Goal: Task Accomplishment & Management: Manage account settings

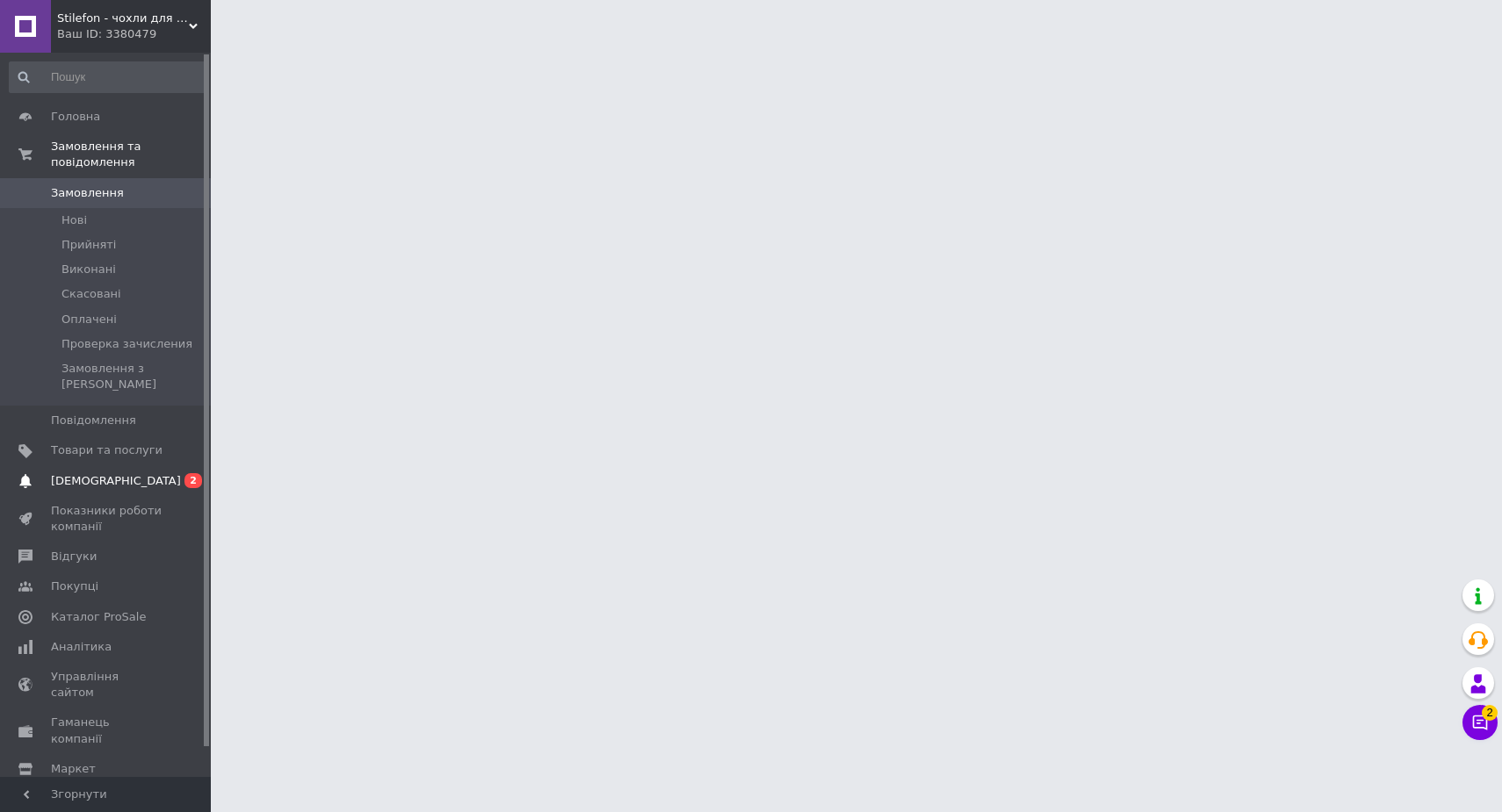
click at [105, 473] on span "[DEMOGRAPHIC_DATA]" at bounding box center [116, 481] width 130 height 15
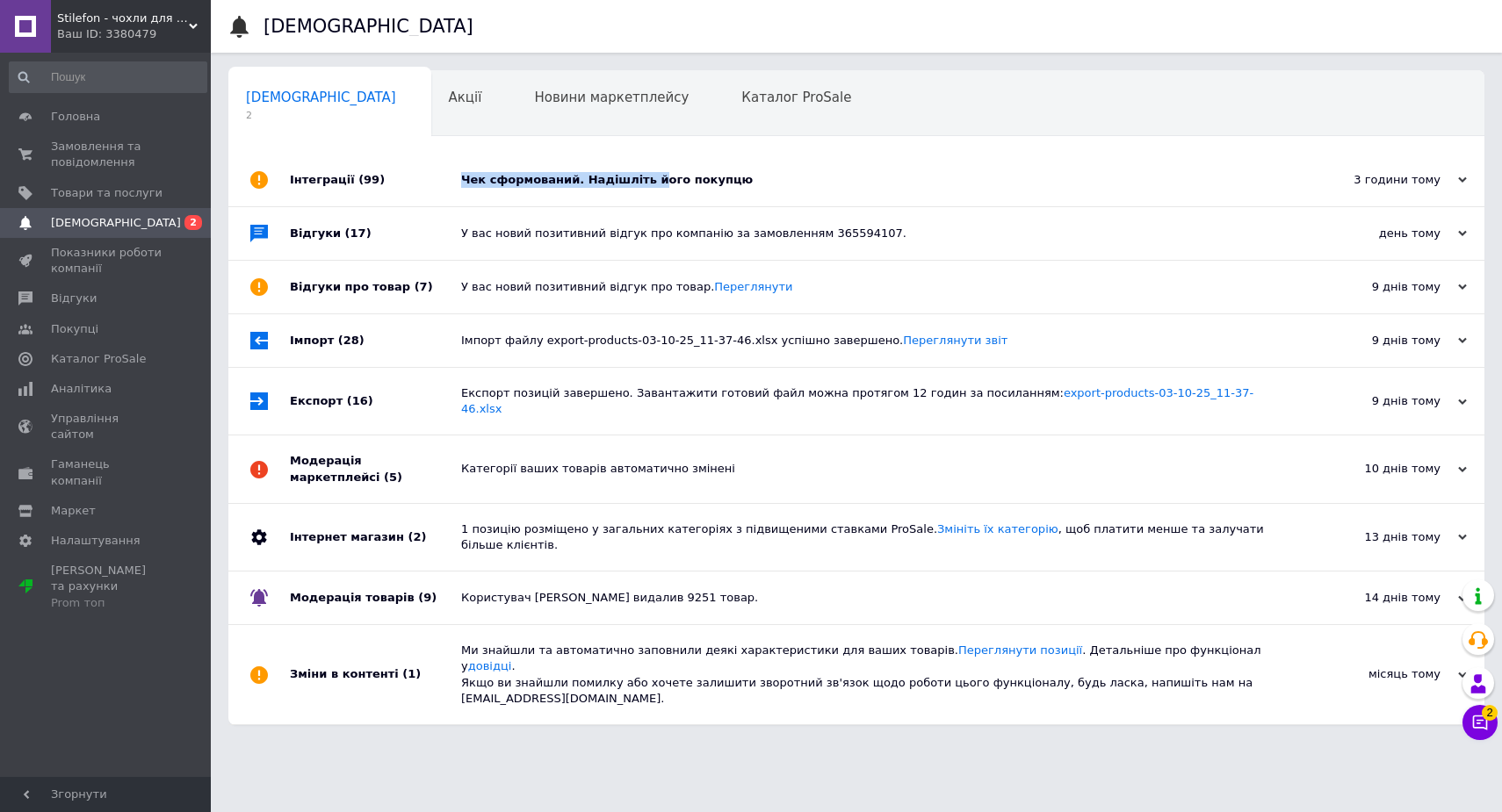
click at [643, 173] on div "Чек сформований. Надішліть його покупцю" at bounding box center [875, 179] width 830 height 15
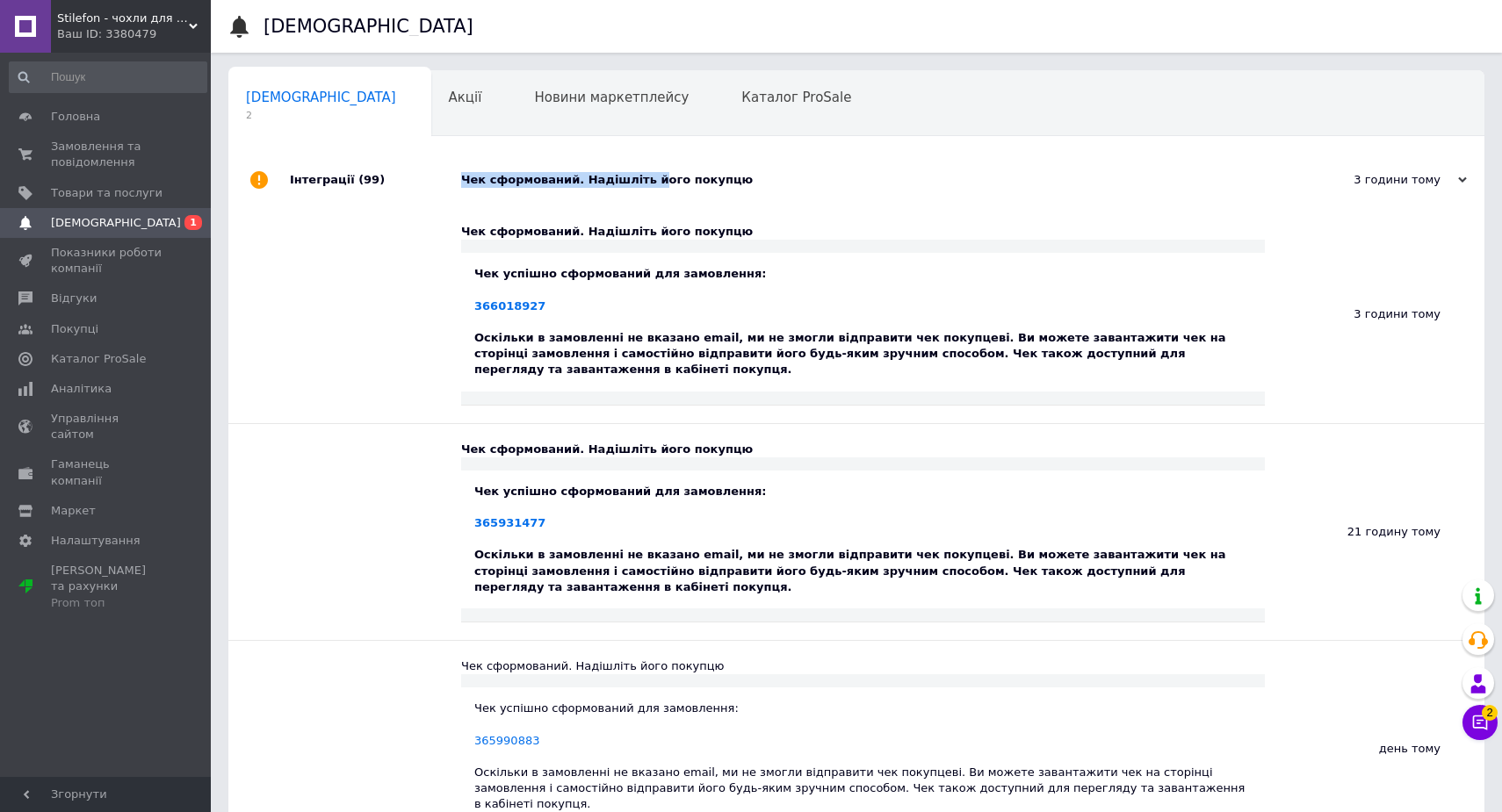
click at [579, 178] on div "Чек сформований. Надішліть його покупцю" at bounding box center [875, 179] width 830 height 15
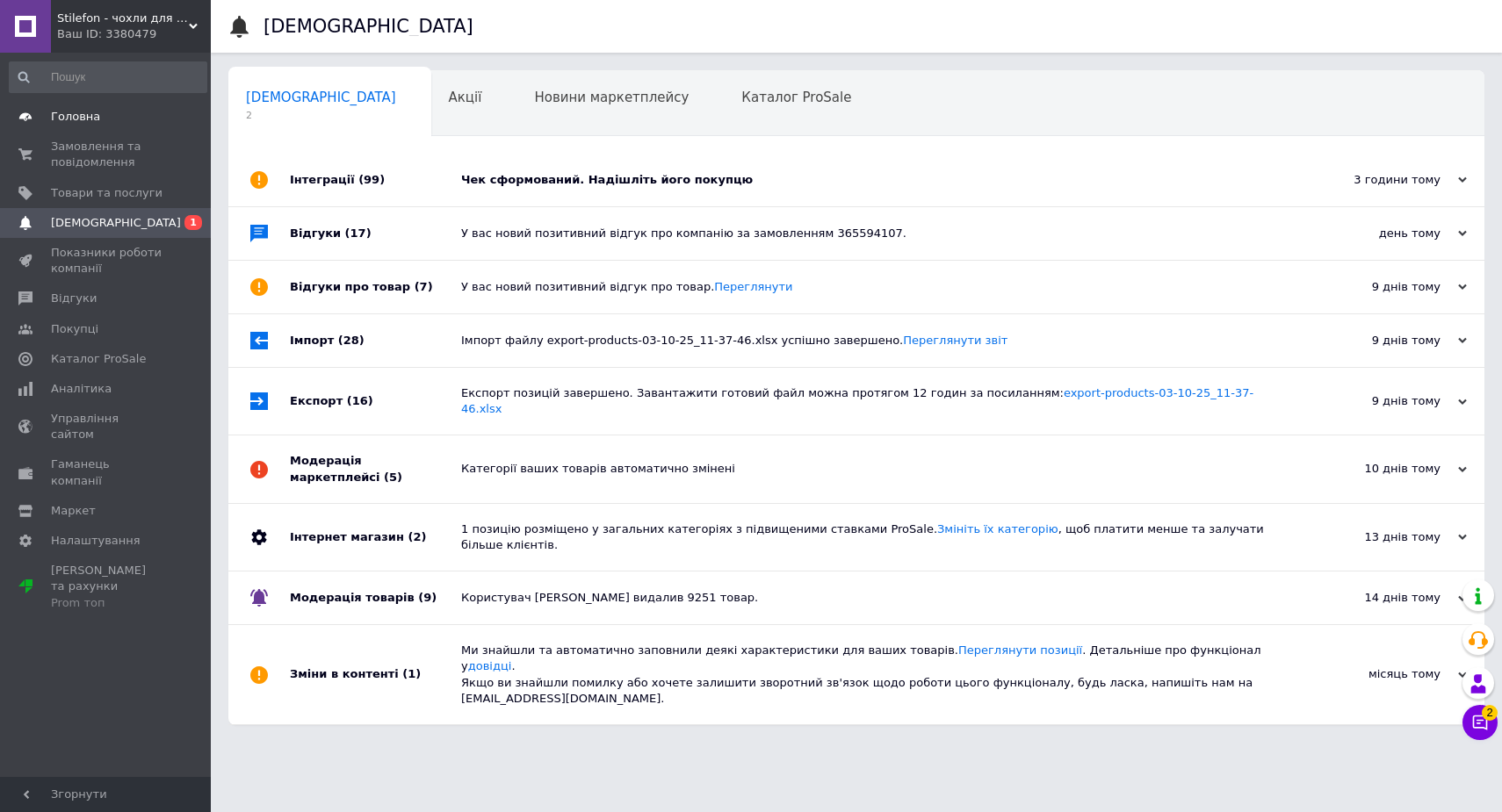
click at [60, 115] on span "Головна" at bounding box center [75, 116] width 49 height 15
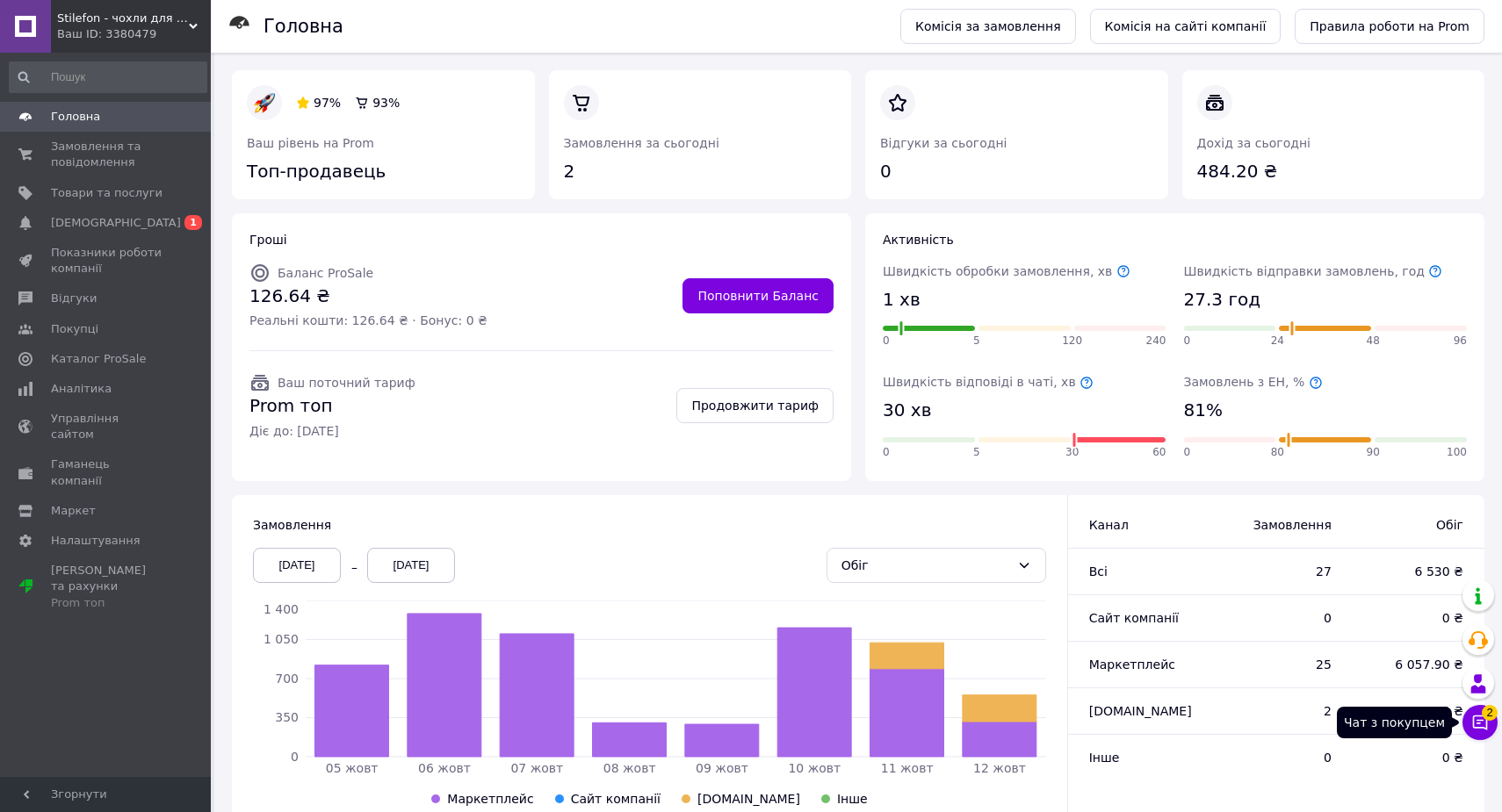
click at [1488, 725] on icon at bounding box center [1480, 723] width 14 height 14
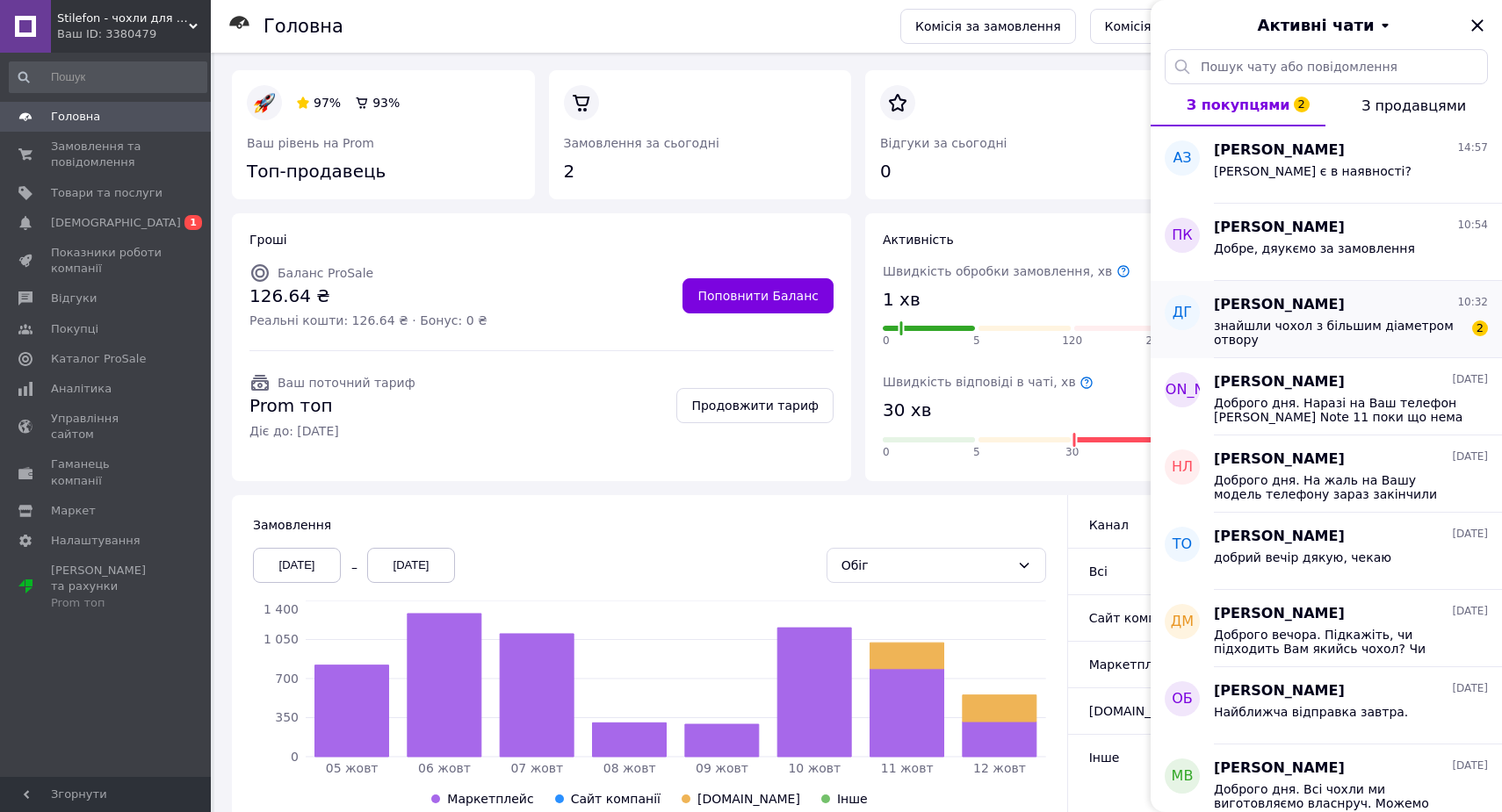
click at [1333, 312] on span "[PERSON_NAME]" at bounding box center [1279, 305] width 131 height 20
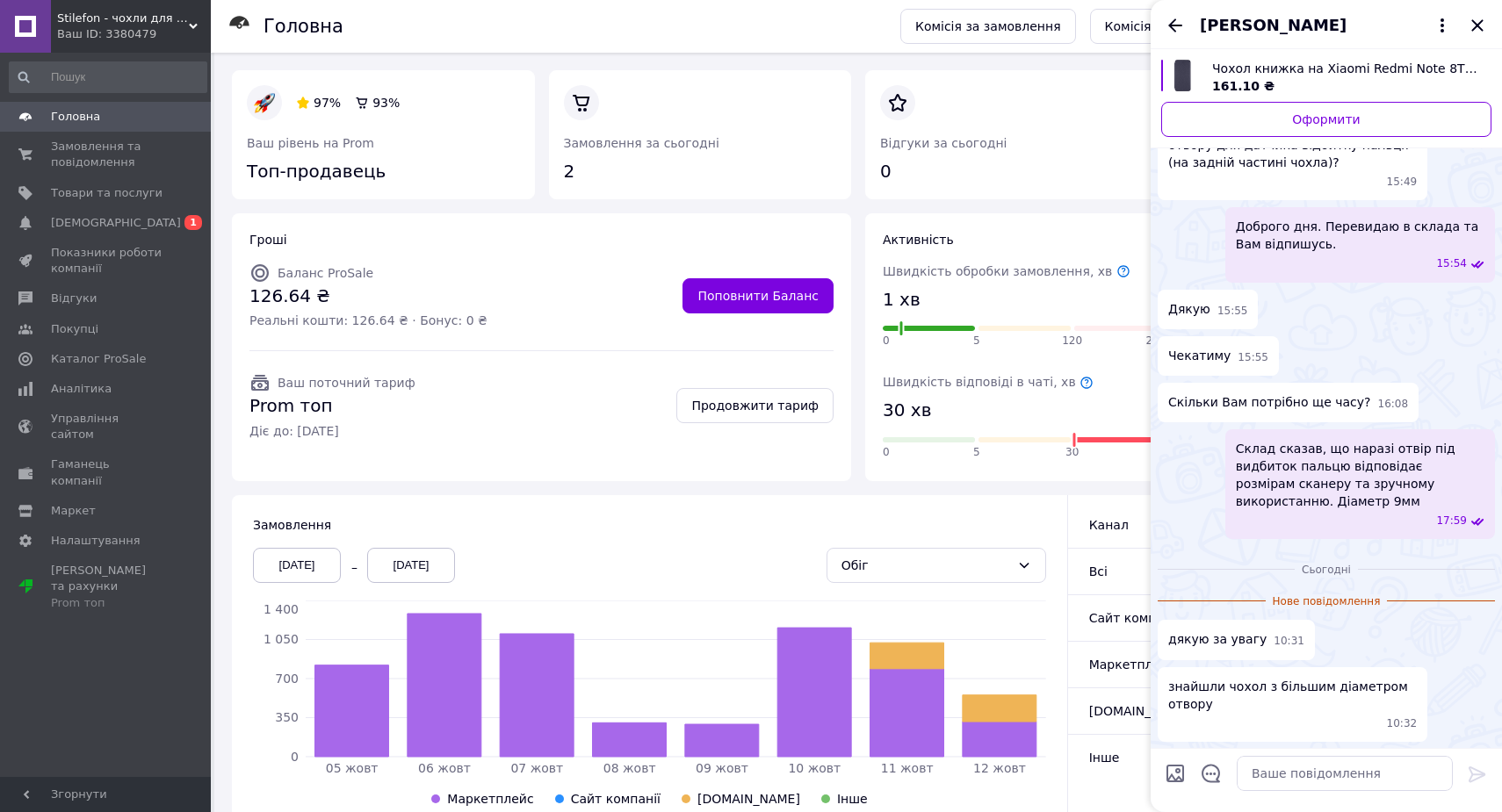
scroll to position [139, 0]
click at [1298, 779] on textarea at bounding box center [1344, 773] width 216 height 35
type textarea "Гарного дня та мирного неба"
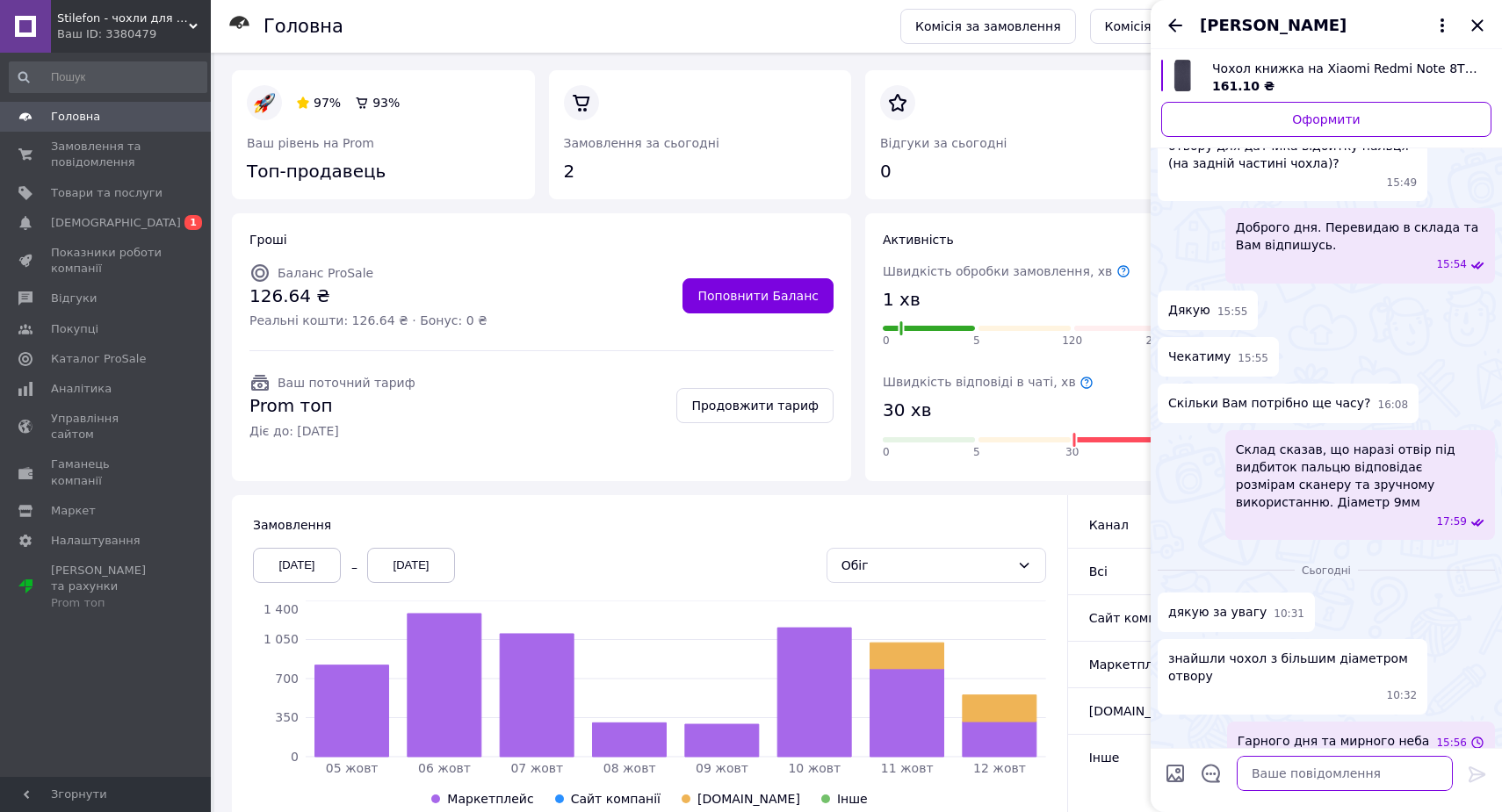
scroll to position [158, 0]
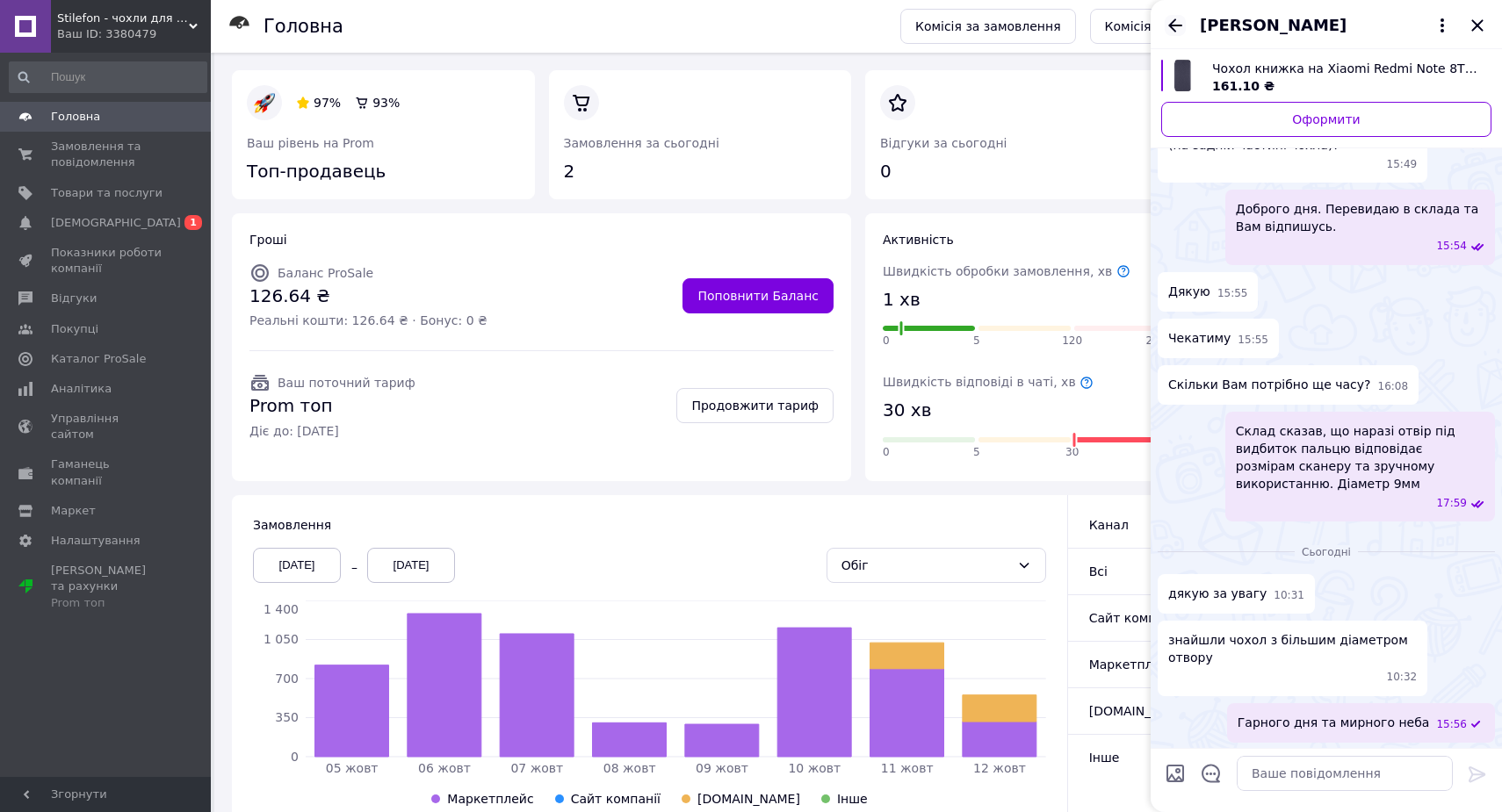
click at [1175, 24] on icon "Назад" at bounding box center [1175, 24] width 14 height 14
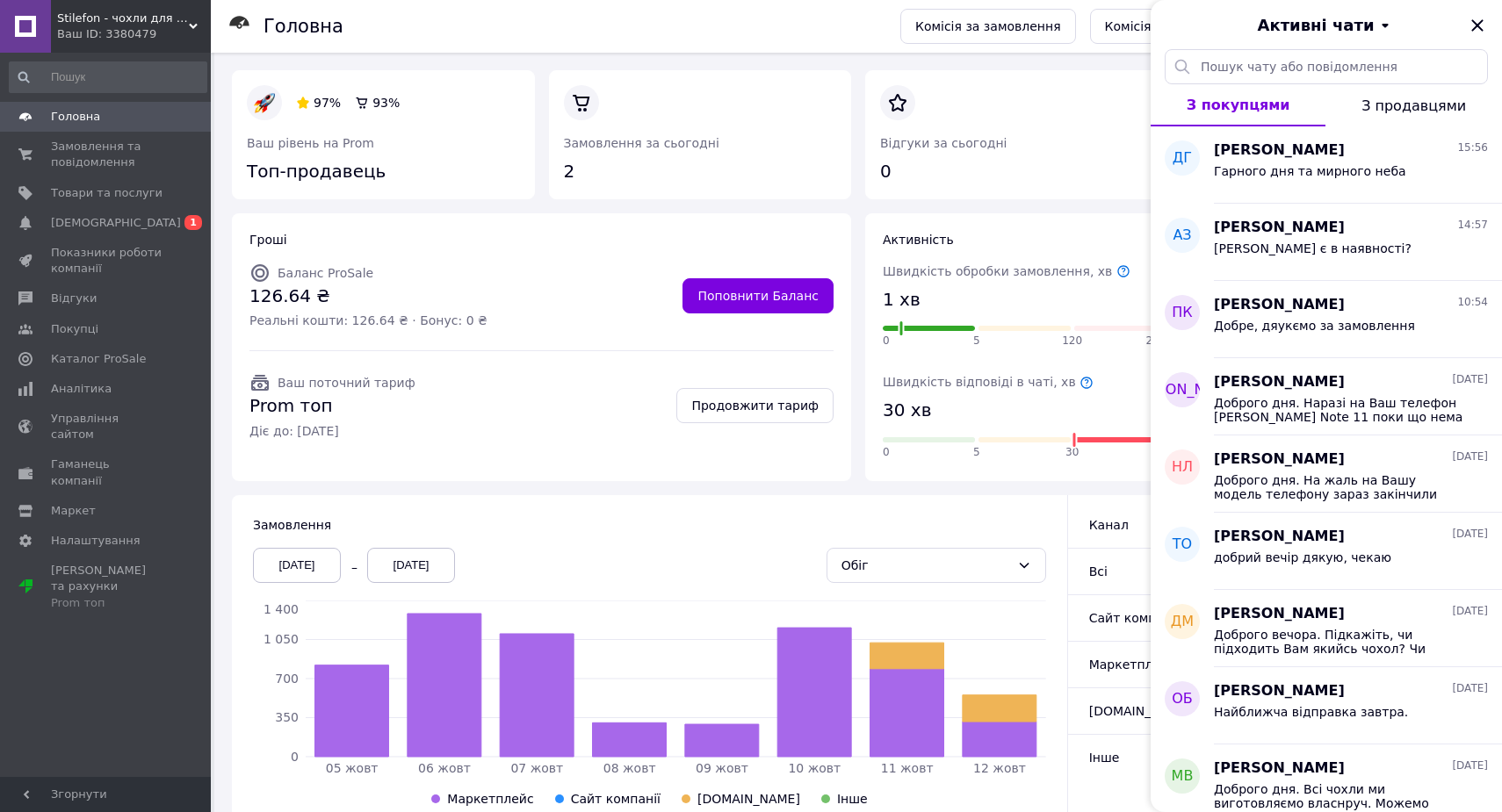
scroll to position [0, 0]
click at [1471, 31] on icon "Закрити" at bounding box center [1477, 24] width 21 height 21
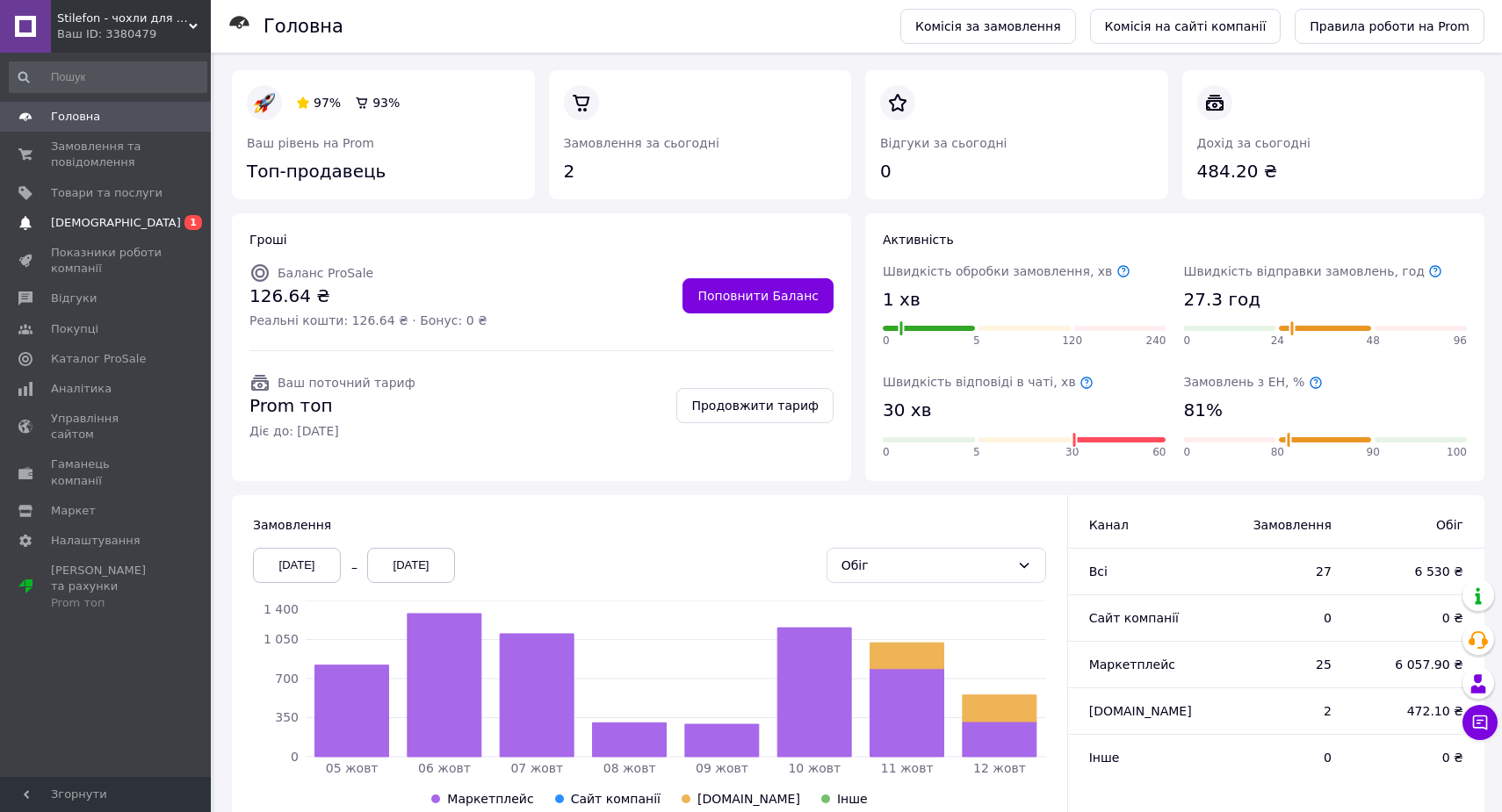
click at [111, 232] on link "Сповіщення 0 1" at bounding box center [108, 223] width 216 height 30
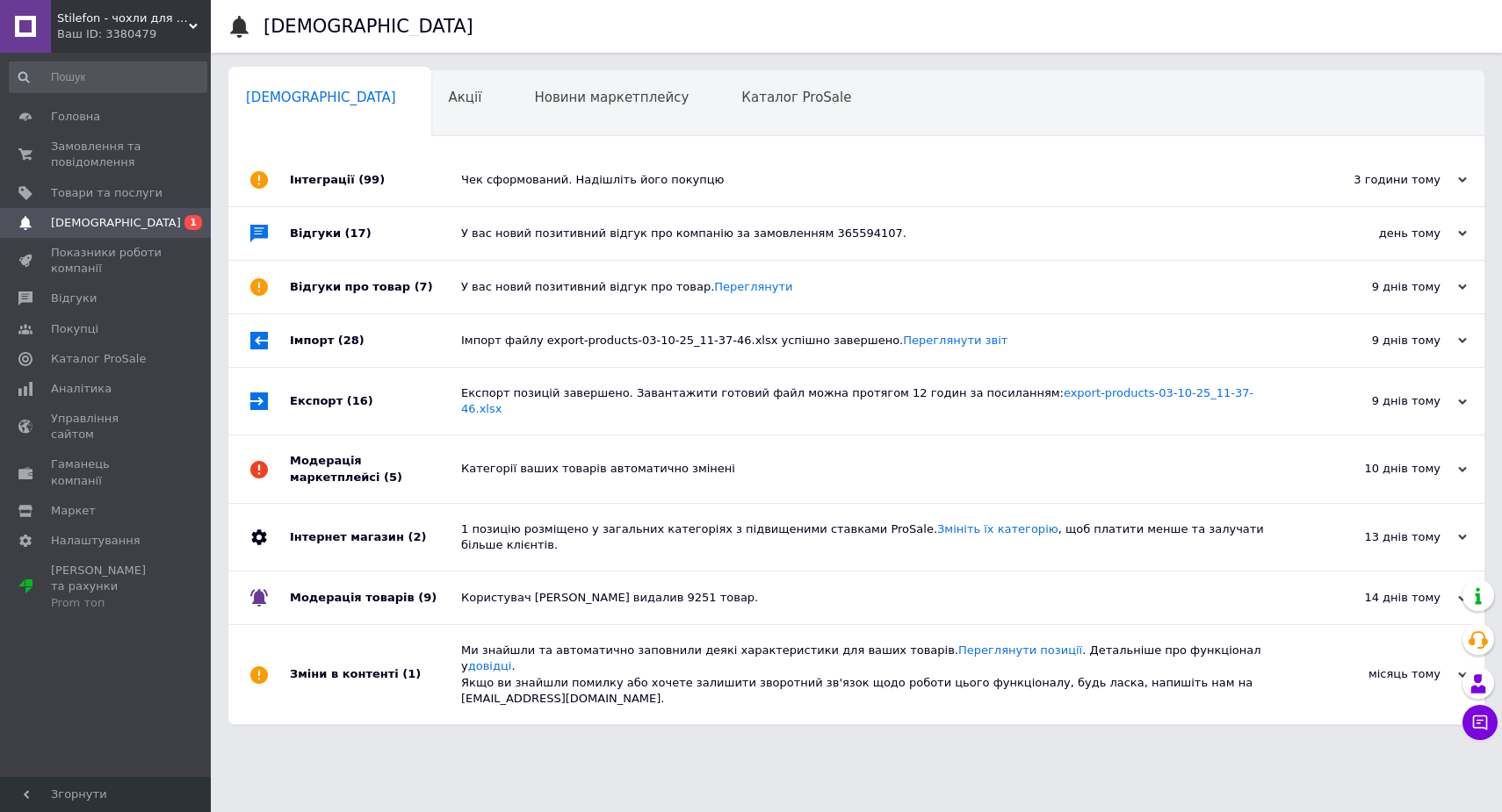
click at [638, 170] on div "Чек сформований. Надішліть його покупцю" at bounding box center [875, 180] width 830 height 53
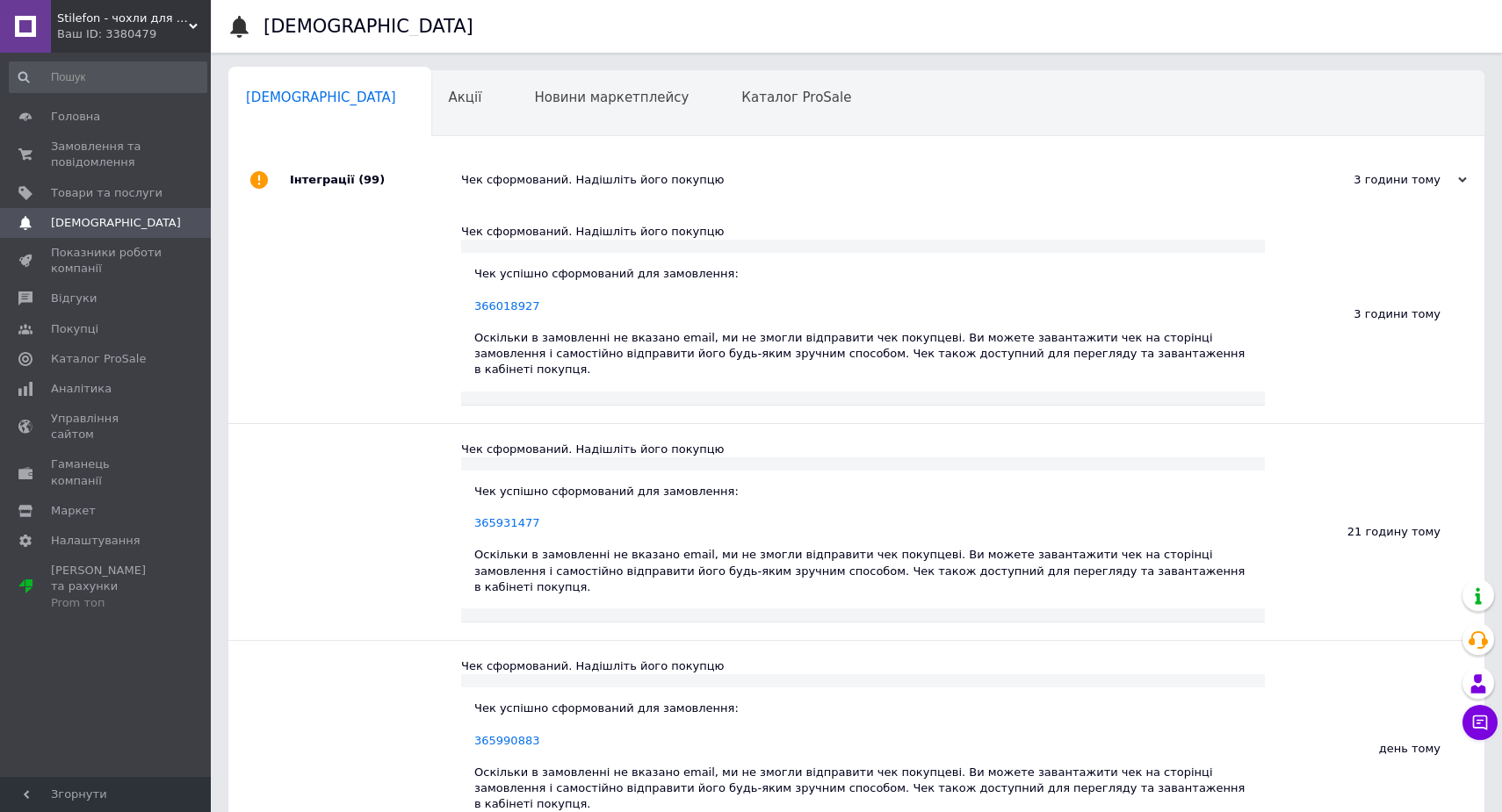
click at [638, 167] on div "Чек сформований. Надішліть його покупцю" at bounding box center [875, 180] width 830 height 53
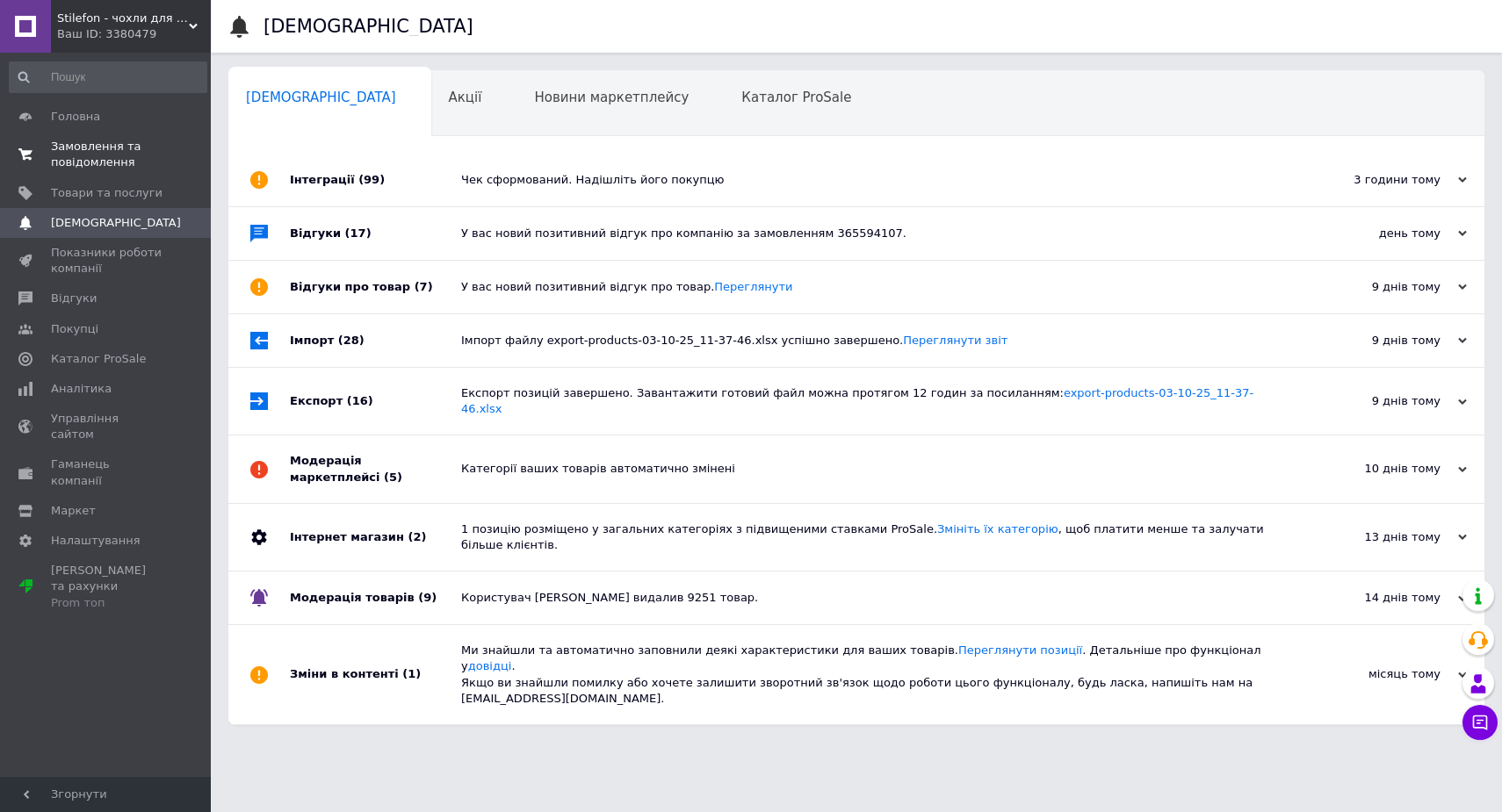
click at [62, 160] on span "Замовлення та повідомлення" at bounding box center [106, 154] width 111 height 32
